Goal: Task Accomplishment & Management: Use online tool/utility

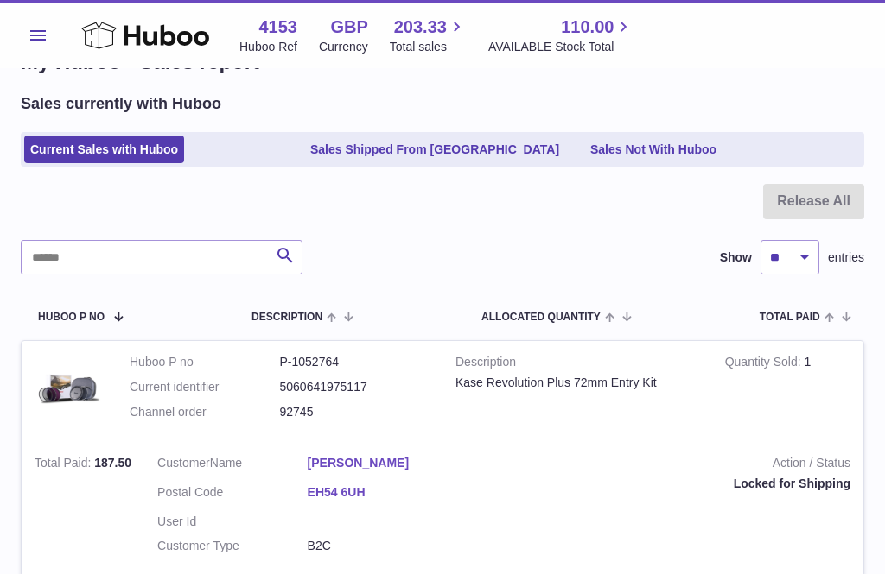
click at [117, 40] on icon at bounding box center [145, 35] width 128 height 35
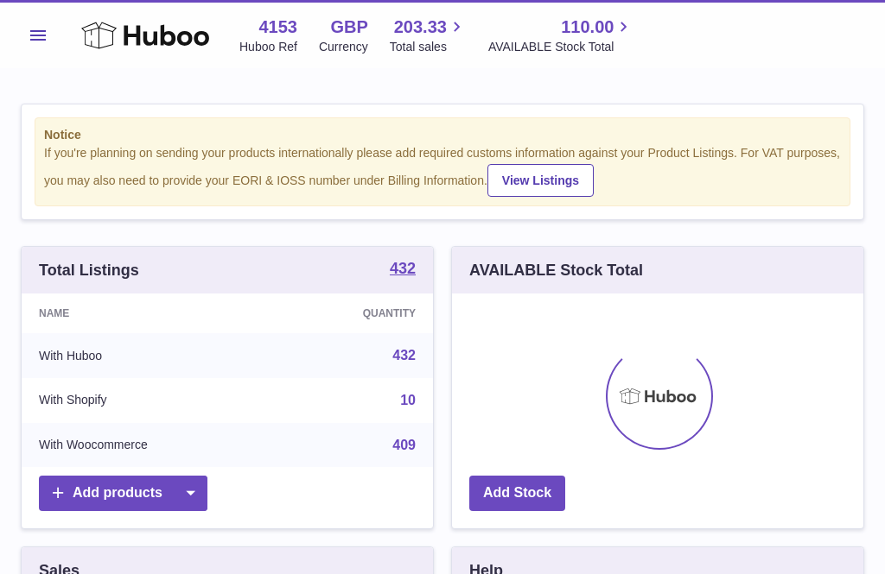
scroll to position [270, 411]
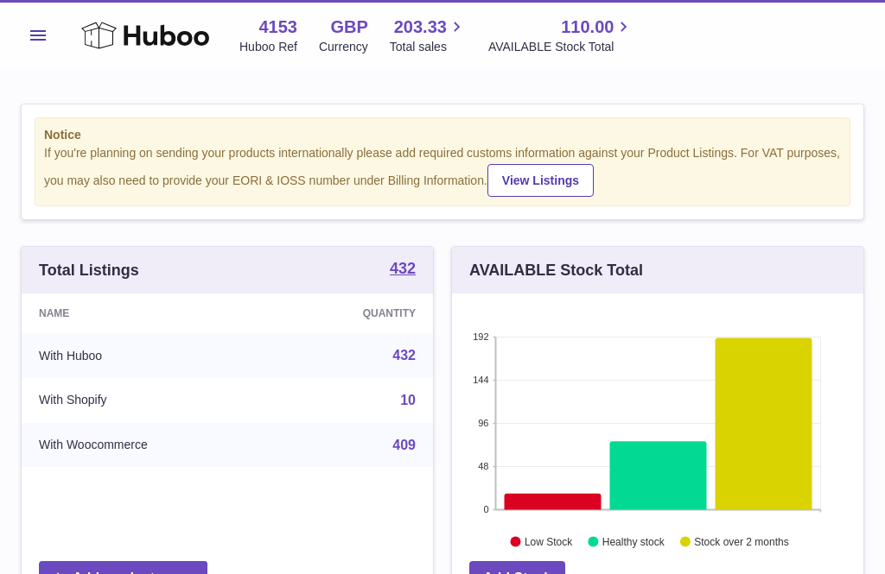
click at [37, 40] on span "Menu" at bounding box center [38, 35] width 16 height 10
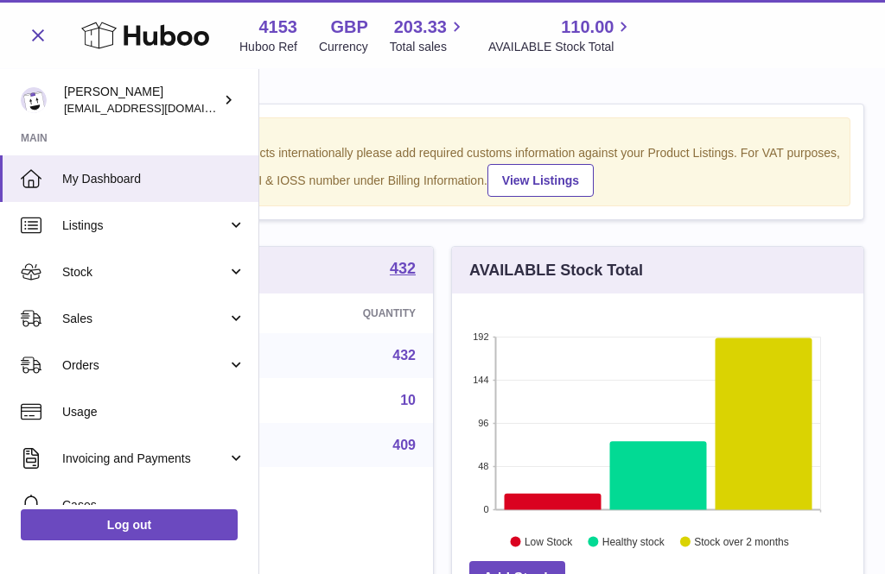
click at [102, 327] on link "Sales" at bounding box center [129, 318] width 258 height 47
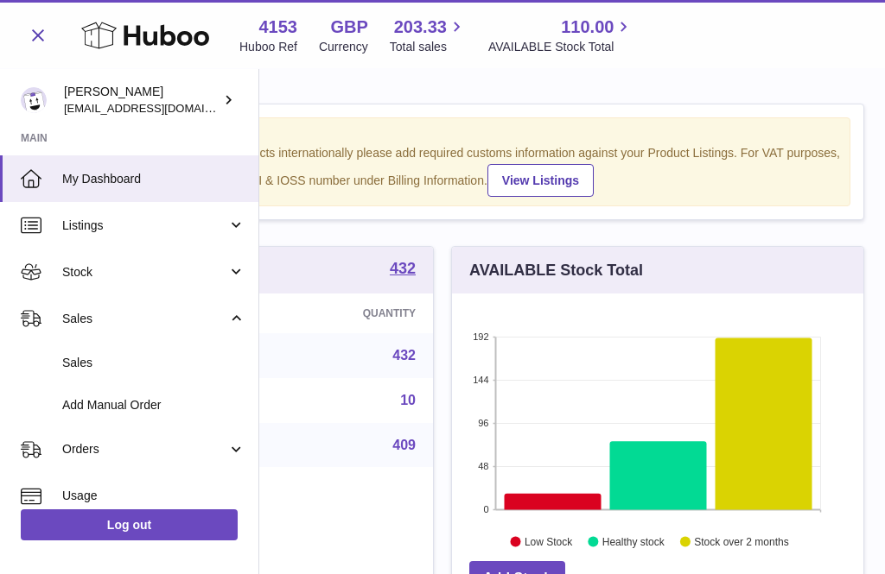
click at [125, 409] on span "Add Manual Order" at bounding box center [153, 405] width 183 height 16
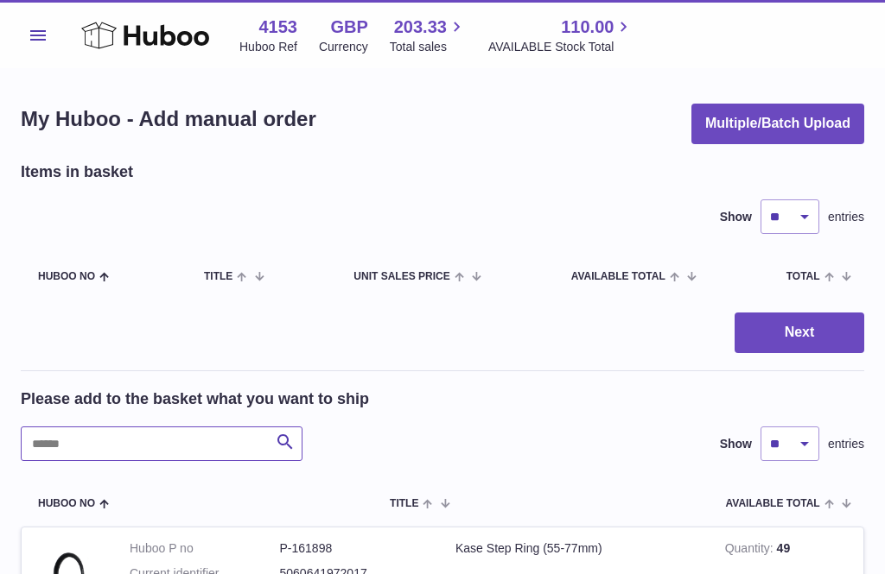
click at [58, 438] on input "text" at bounding box center [162, 444] width 282 height 35
type input "*****"
click at [106, 37] on icon at bounding box center [145, 35] width 128 height 35
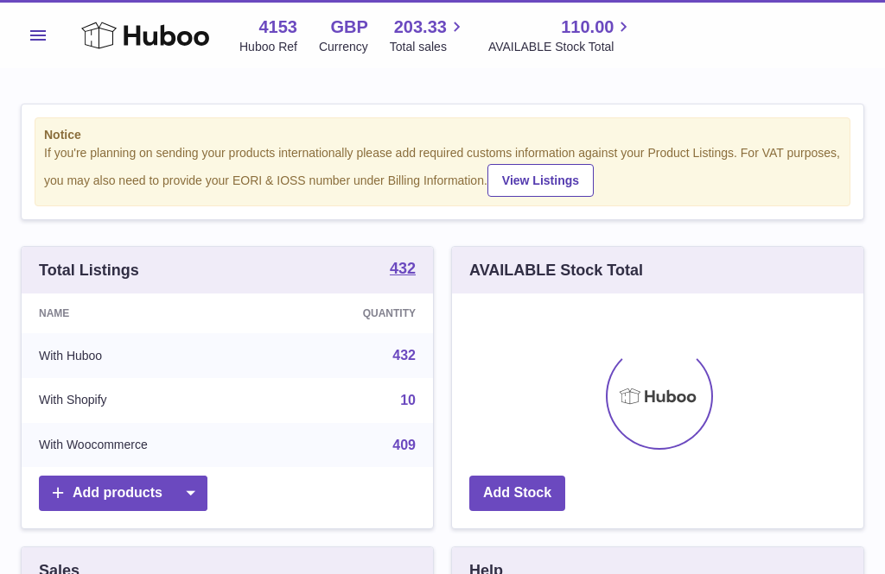
scroll to position [270, 411]
